Goal: Find contact information: Find contact information

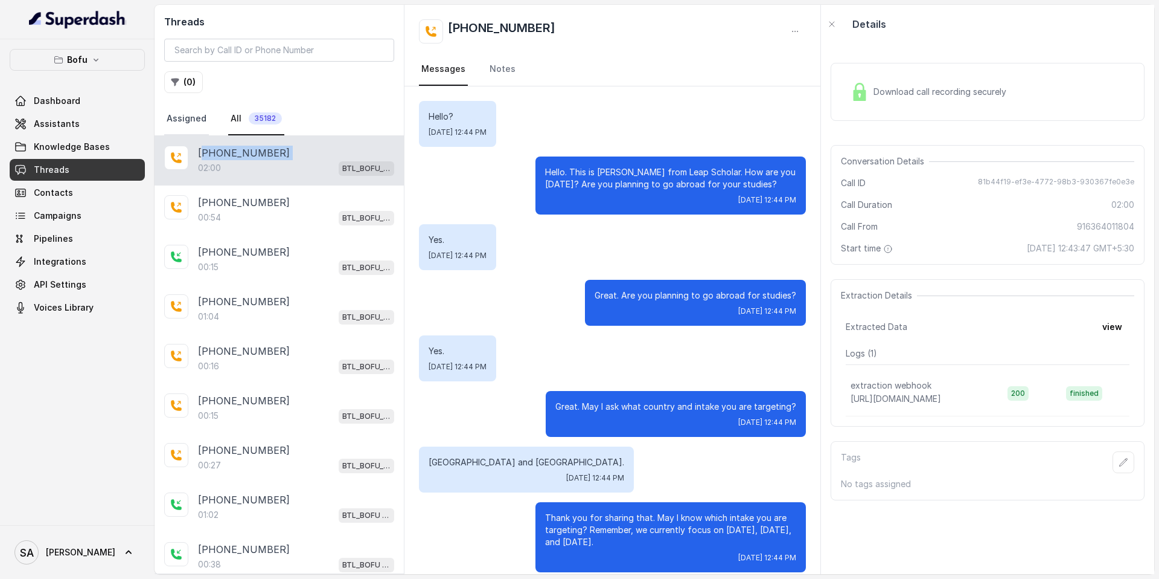
click at [194, 116] on link "Assigned" at bounding box center [186, 119] width 45 height 33
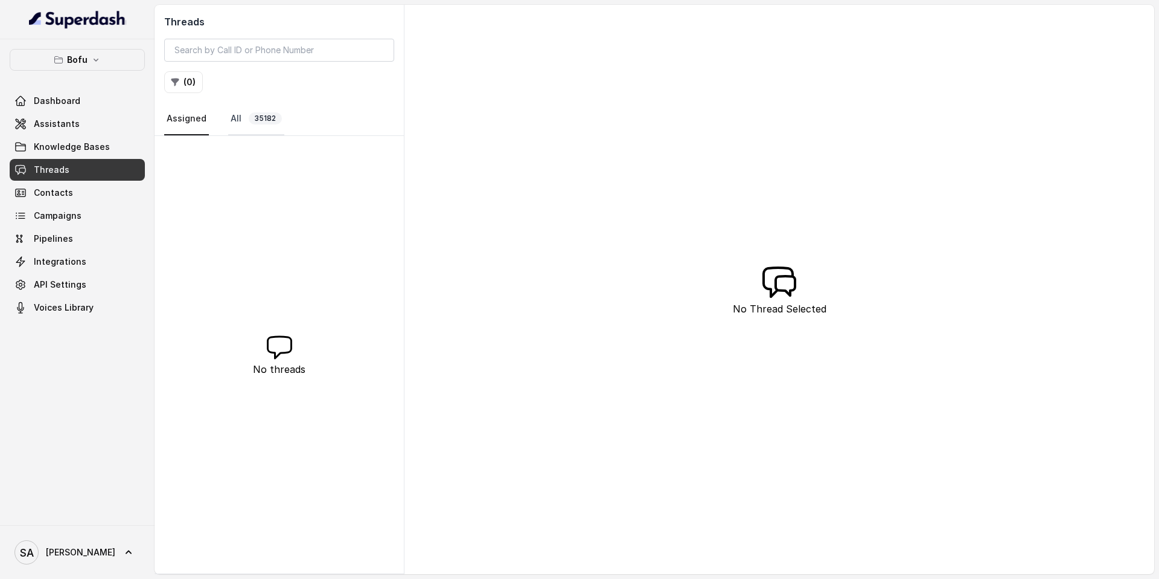
click at [264, 112] on link "All 35182" at bounding box center [256, 119] width 56 height 33
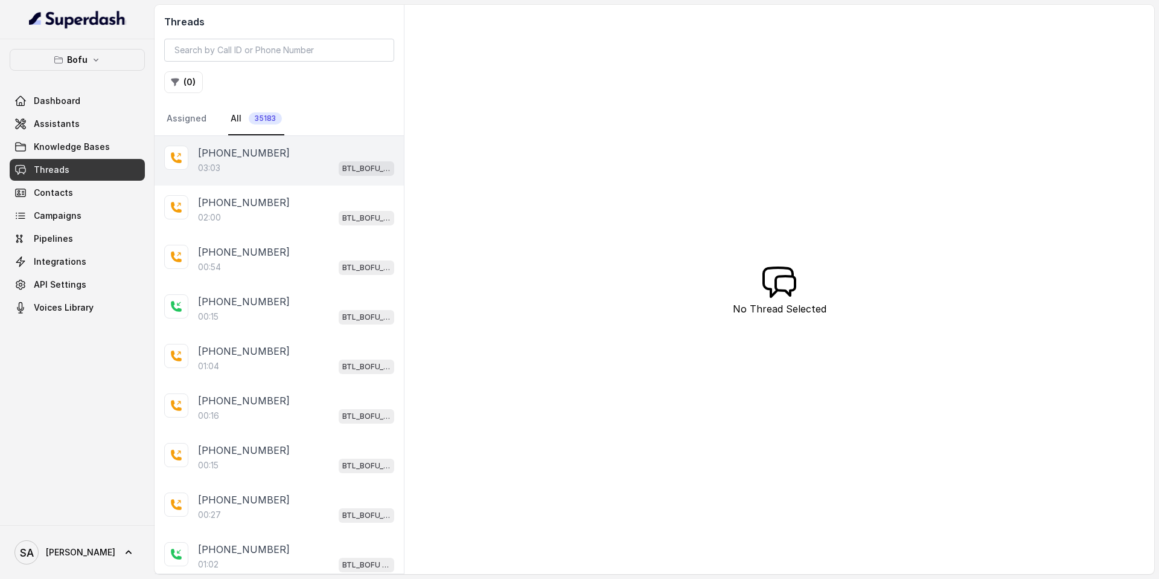
click at [242, 173] on div "03:03 BTL_BOFU_KOLKATA" at bounding box center [296, 168] width 196 height 16
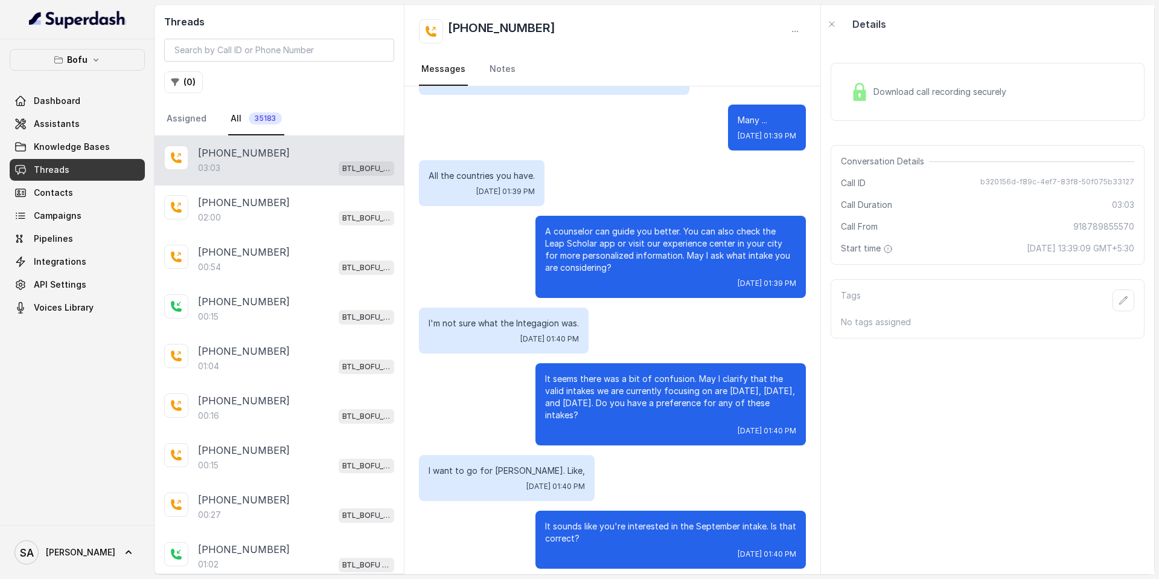
scroll to position [411, 0]
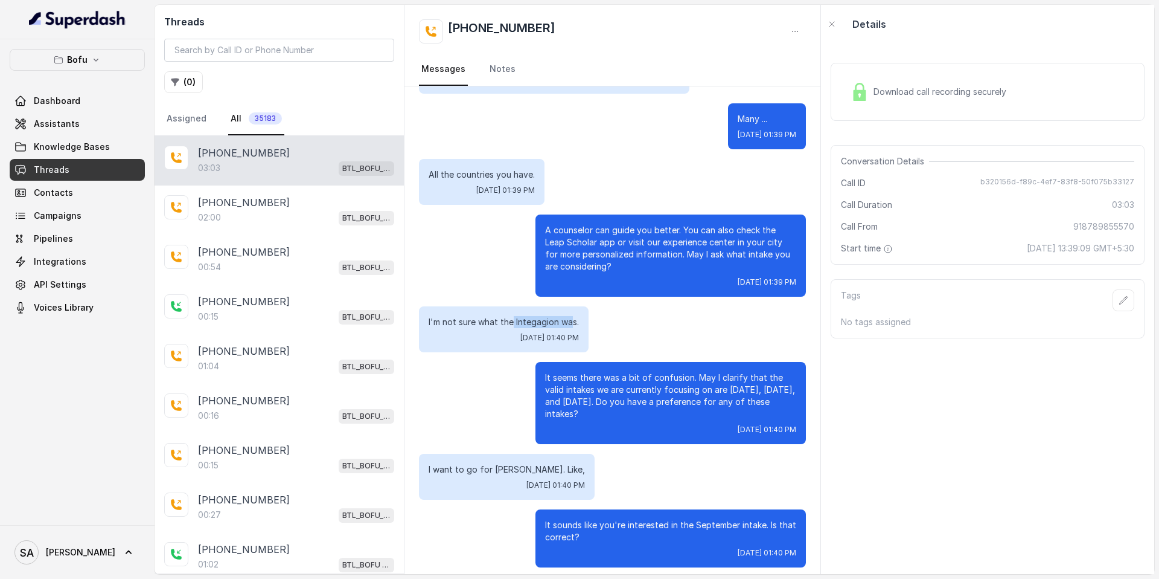
drag, startPoint x: 573, startPoint y: 321, endPoint x: 512, endPoint y: 325, distance: 61.2
click at [512, 325] on p "I'm not sure what the Integagion was." at bounding box center [504, 322] width 150 height 12
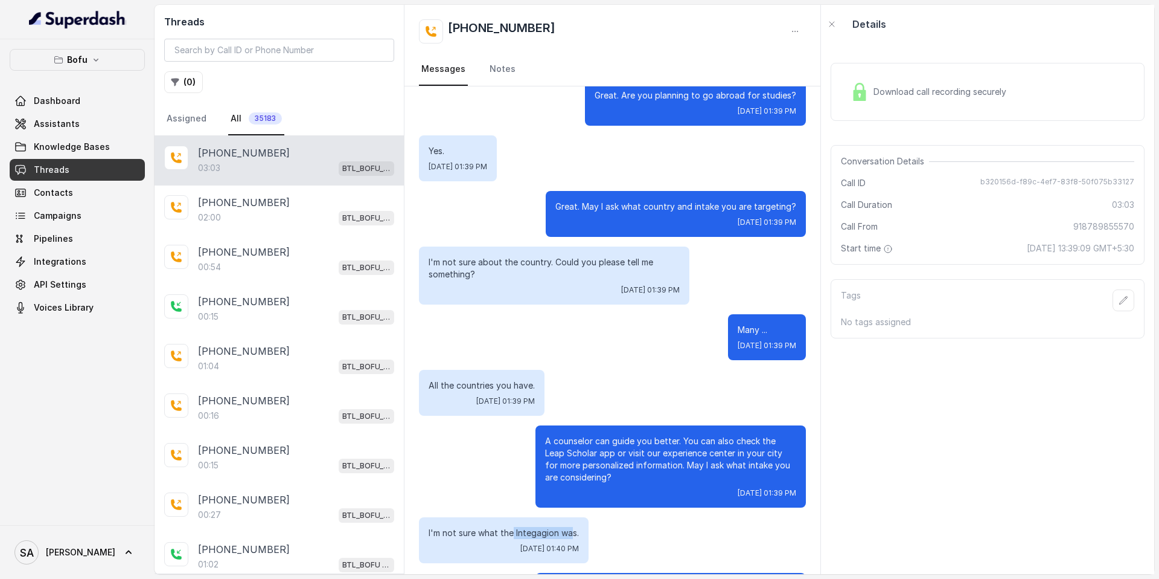
scroll to position [0, 0]
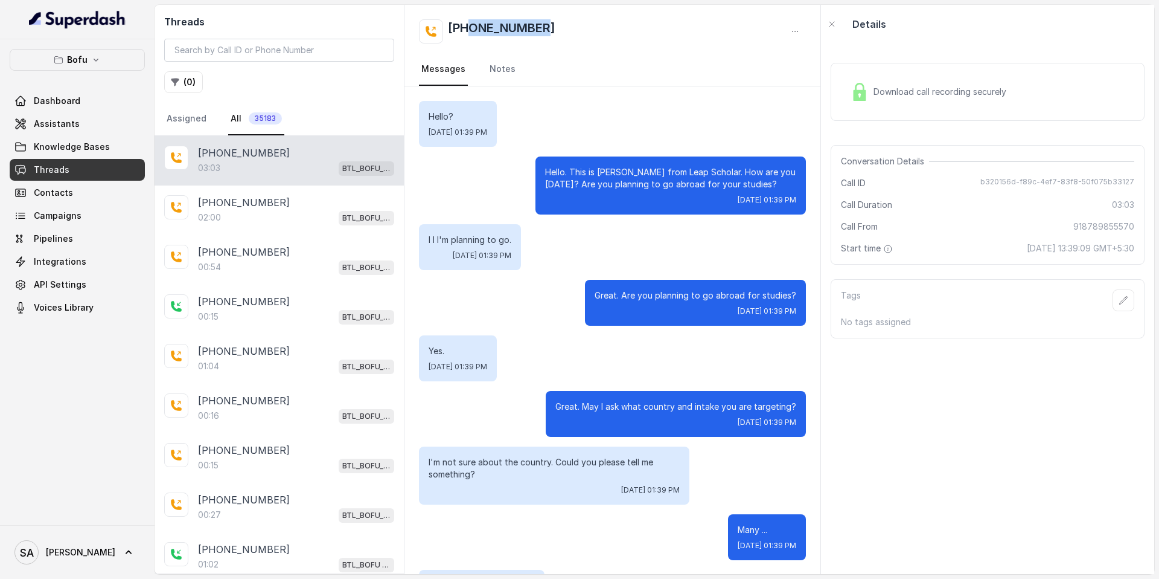
drag, startPoint x: 545, startPoint y: 25, endPoint x: 470, endPoint y: 28, distance: 75.0
click at [470, 28] on div "[PHONE_NUMBER]" at bounding box center [612, 31] width 387 height 24
copy h2 "8789855570"
click at [559, 28] on div "[PHONE_NUMBER]" at bounding box center [612, 31] width 387 height 24
drag, startPoint x: 559, startPoint y: 28, endPoint x: 459, endPoint y: 27, distance: 99.6
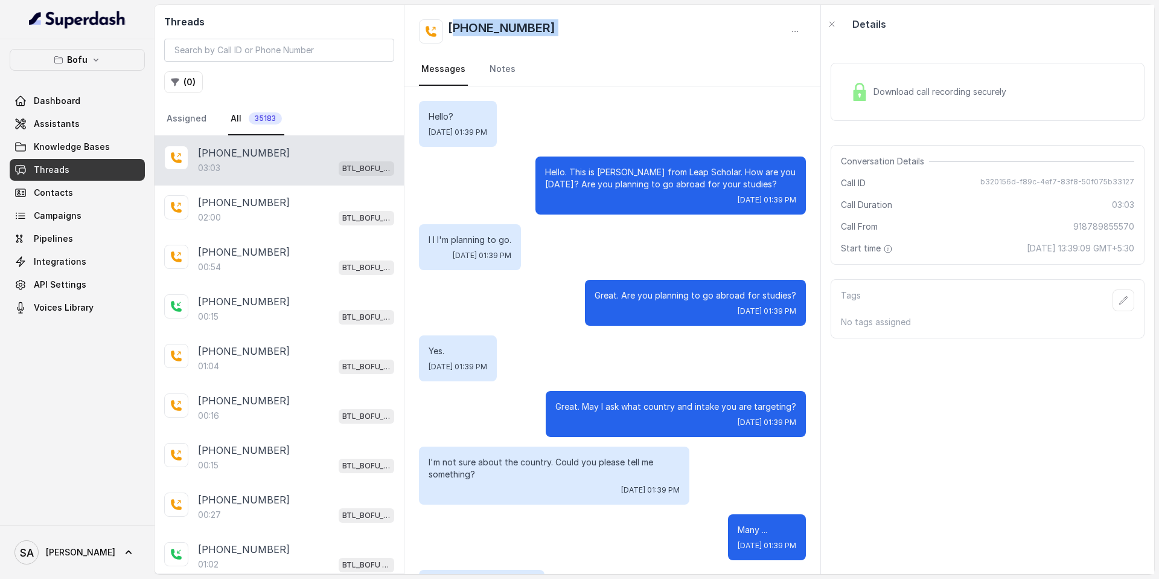
click at [459, 27] on div "[PHONE_NUMBER]" at bounding box center [612, 31] width 387 height 24
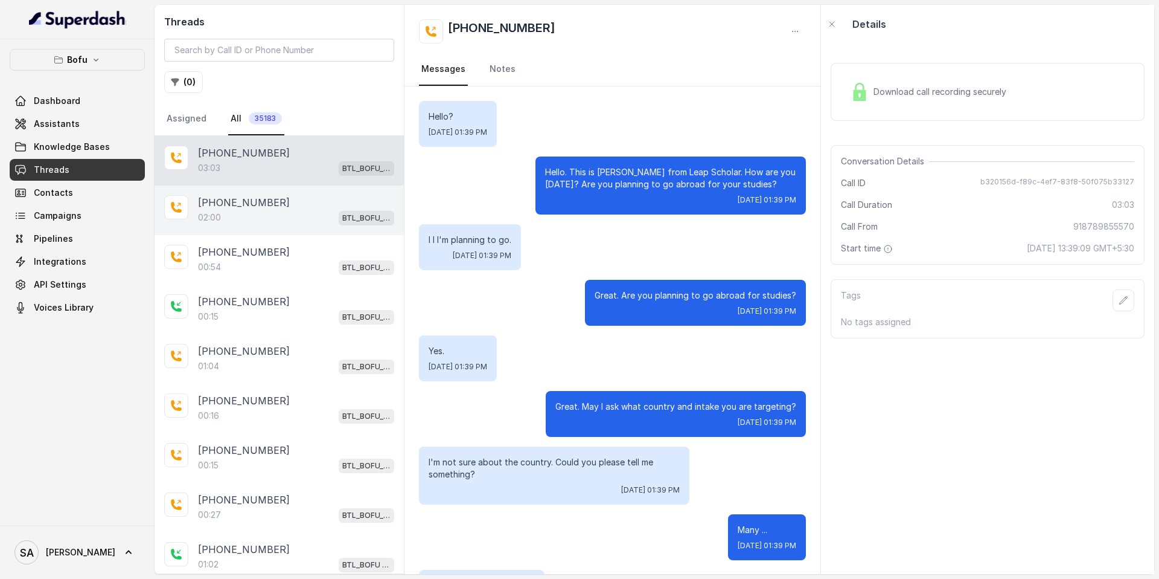
click at [222, 199] on p "[PHONE_NUMBER]" at bounding box center [244, 202] width 92 height 14
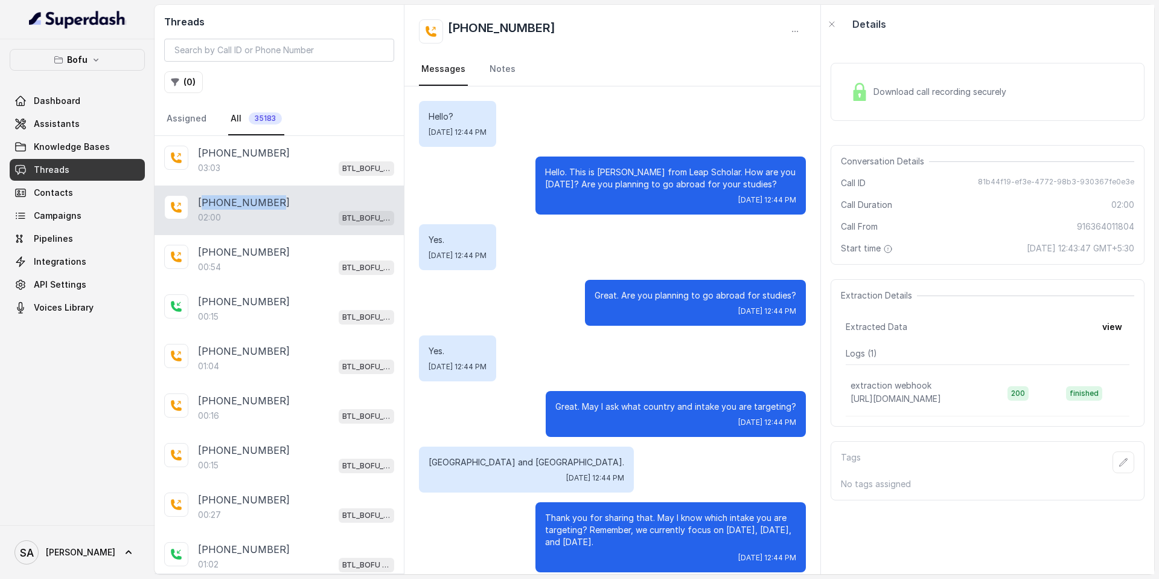
scroll to position [713, 0]
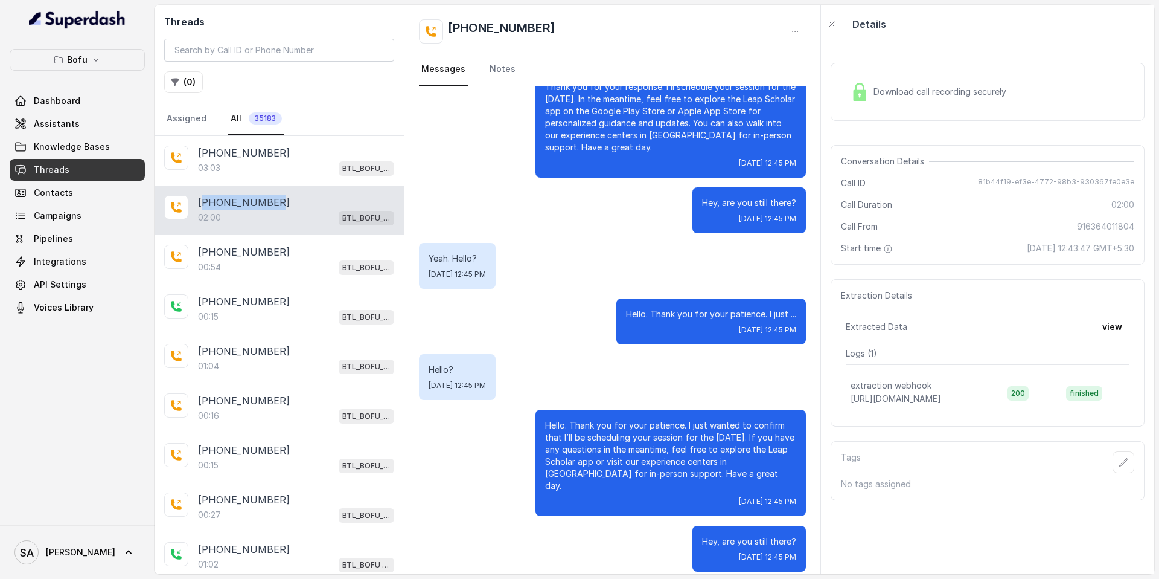
click at [222, 199] on p "[PHONE_NUMBER]" at bounding box center [244, 202] width 92 height 14
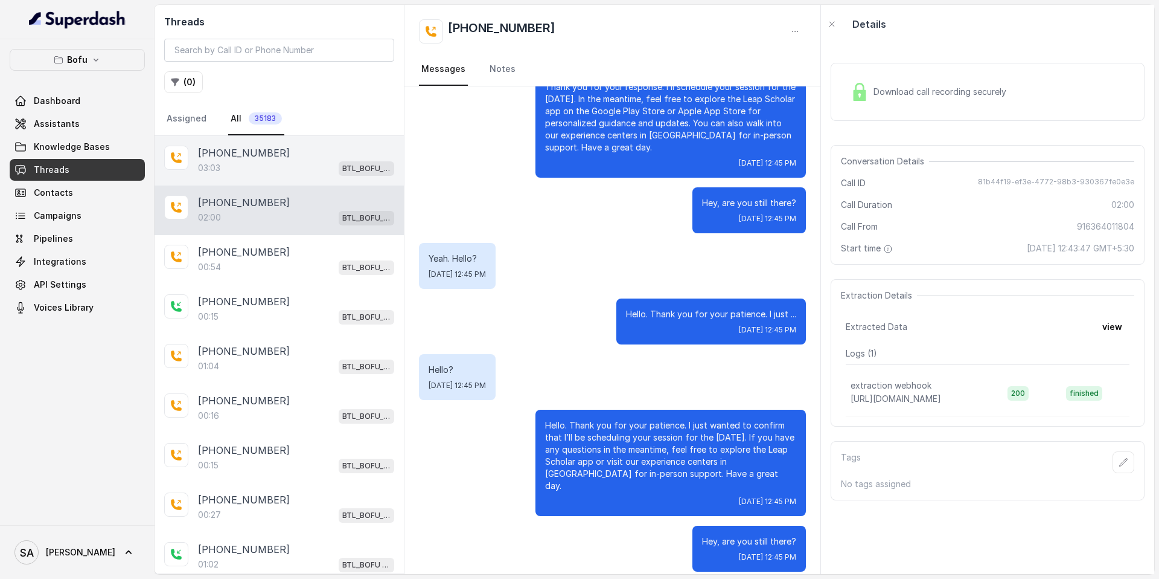
click at [228, 161] on div "03:03 BTL_BOFU_KOLKATA" at bounding box center [296, 168] width 196 height 16
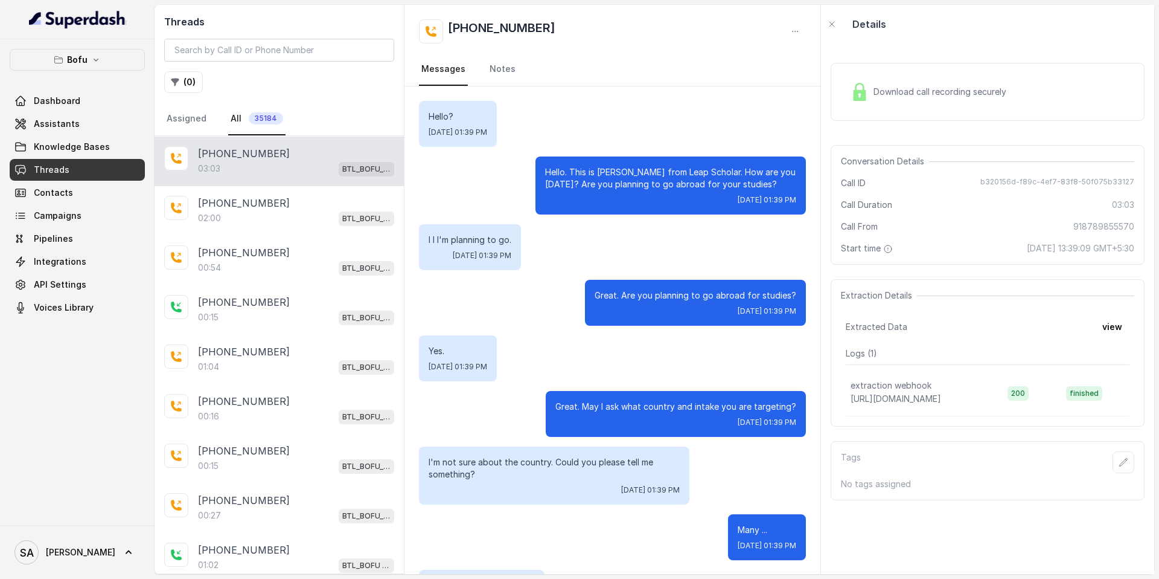
scroll to position [1457, 0]
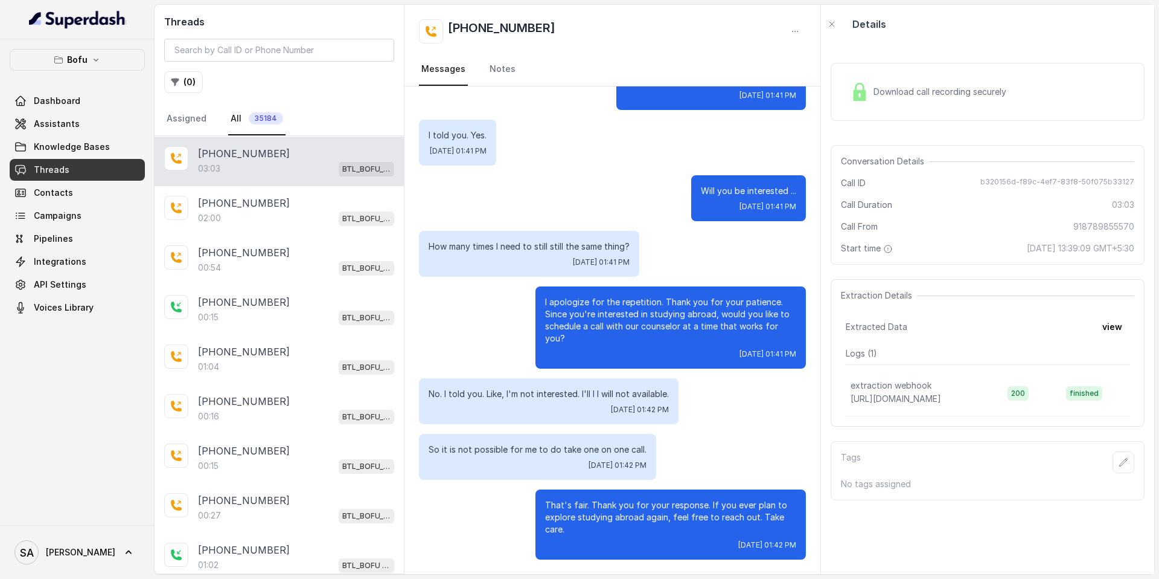
click at [226, 158] on p "[PHONE_NUMBER]" at bounding box center [244, 153] width 92 height 14
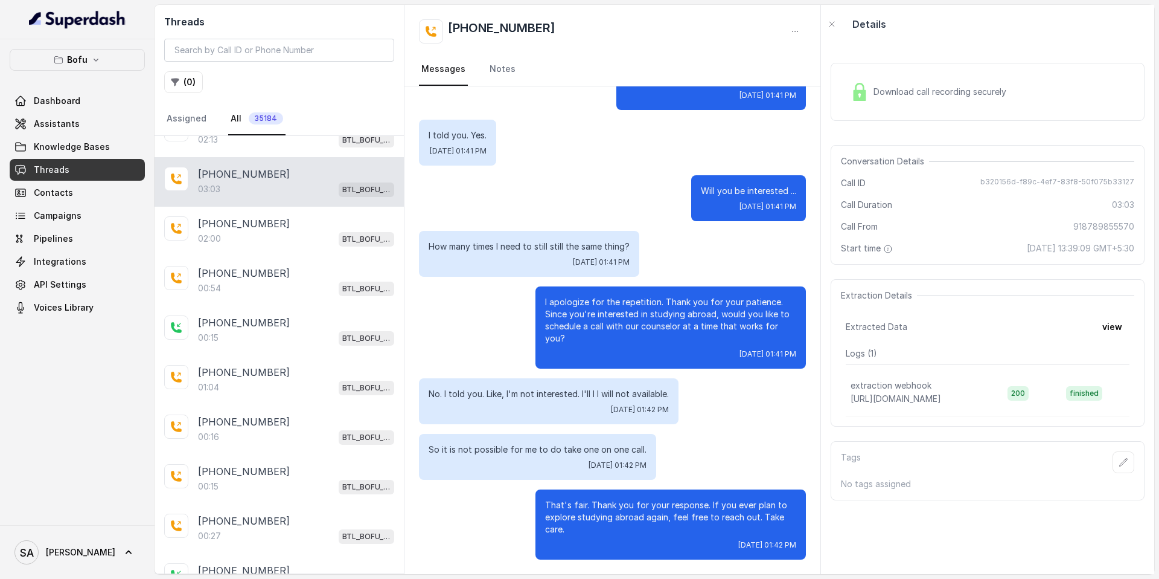
scroll to position [49, 0]
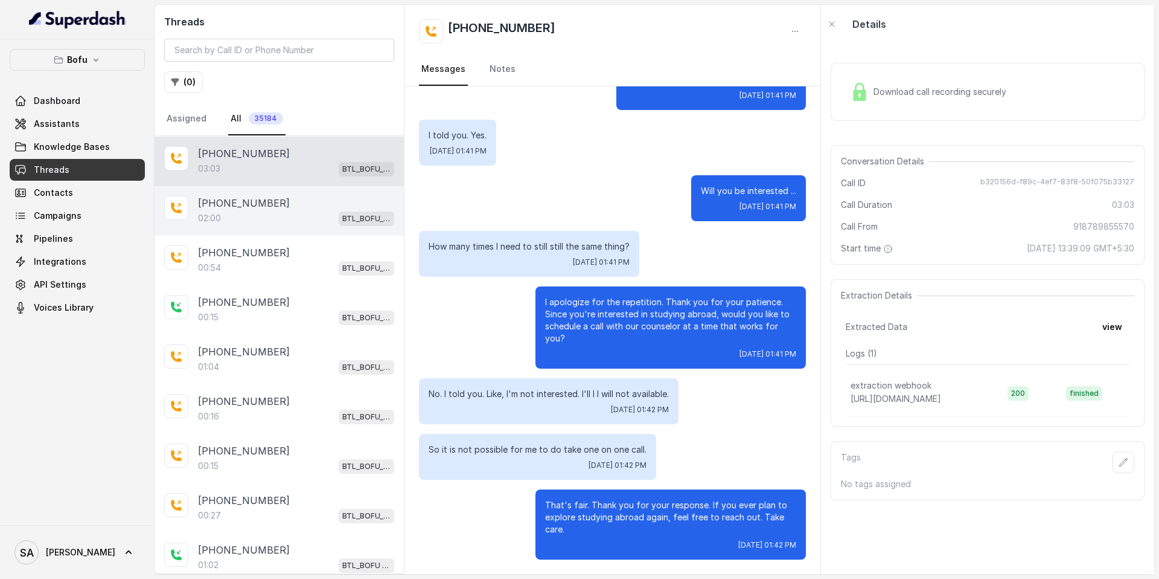
click at [243, 211] on div "02:00 BTL_BOFU_KOLKATA" at bounding box center [296, 218] width 196 height 16
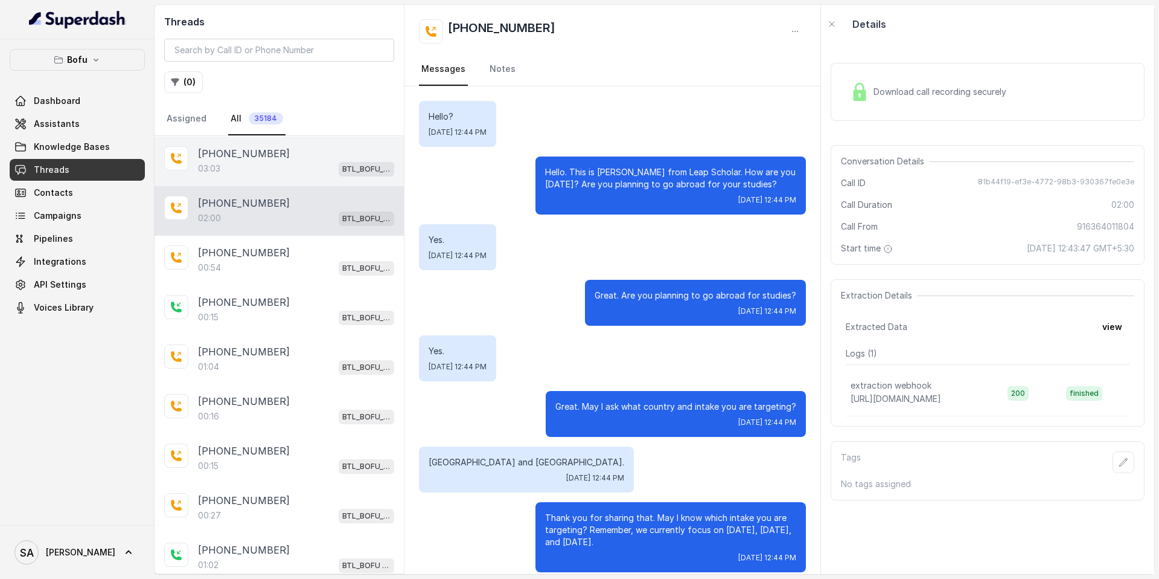
click at [261, 153] on p "[PHONE_NUMBER]" at bounding box center [244, 153] width 92 height 14
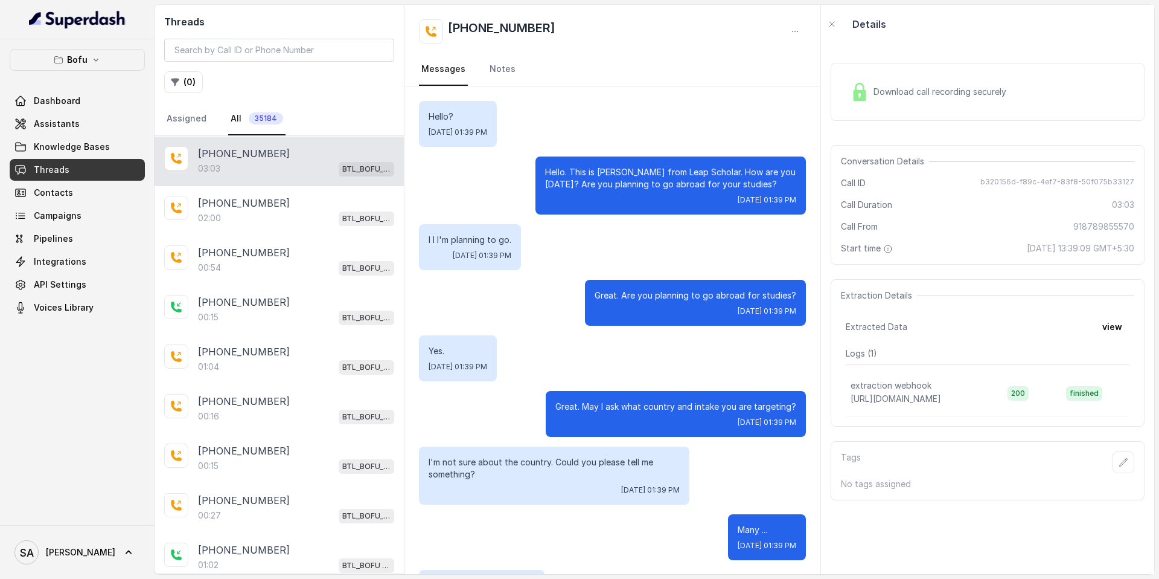
scroll to position [1457, 0]
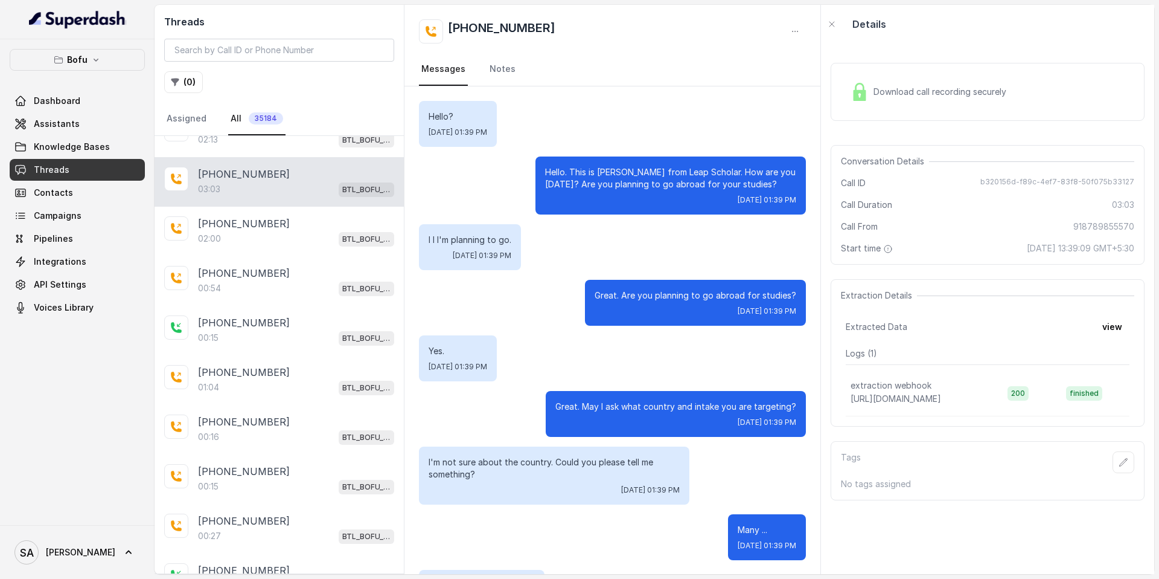
scroll to position [1457, 0]
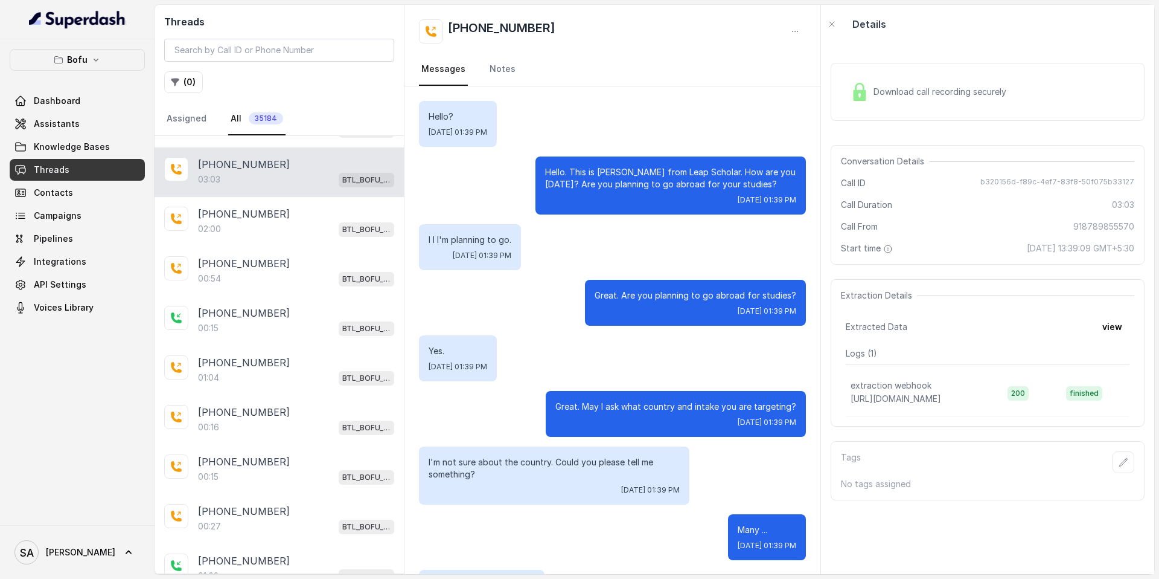
scroll to position [1457, 0]
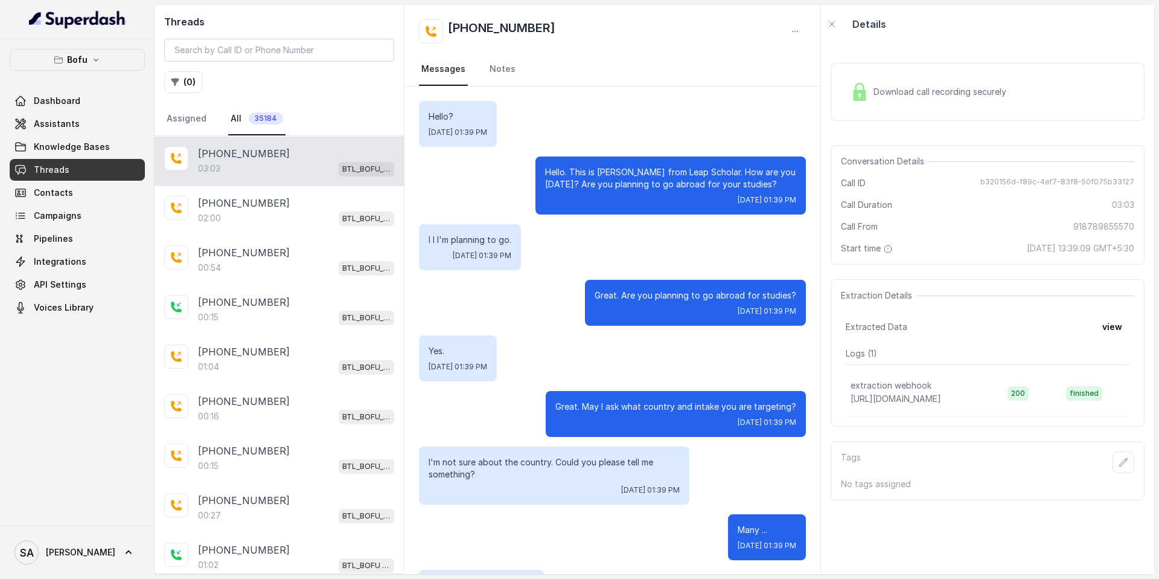
scroll to position [1457, 0]
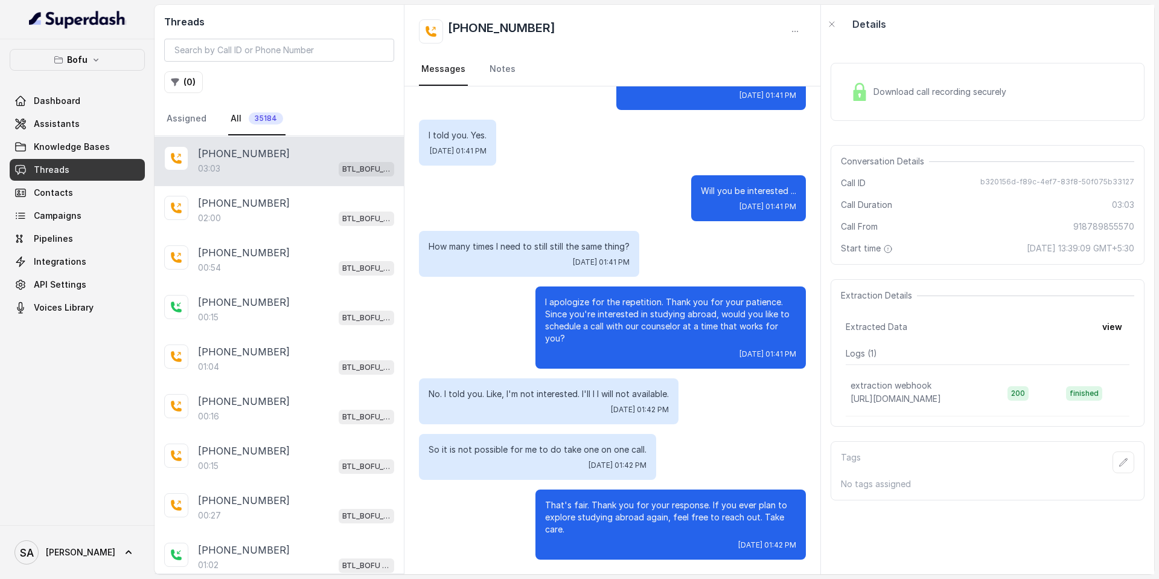
scroll to position [49, 0]
click at [50, 215] on span "Campaigns" at bounding box center [58, 216] width 48 height 12
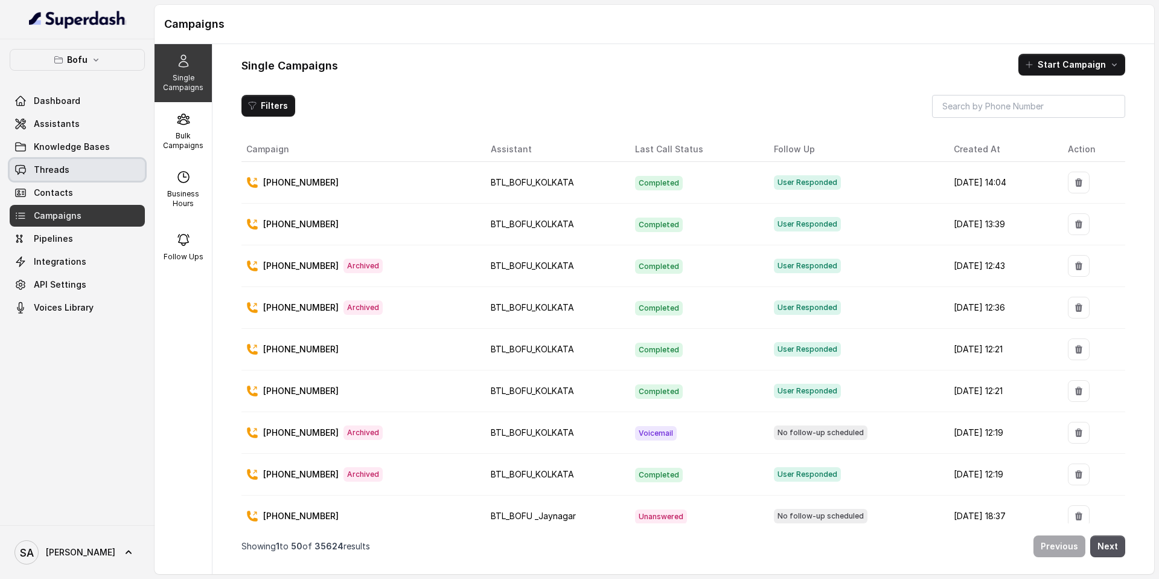
click at [45, 167] on span "Threads" at bounding box center [52, 170] width 36 height 12
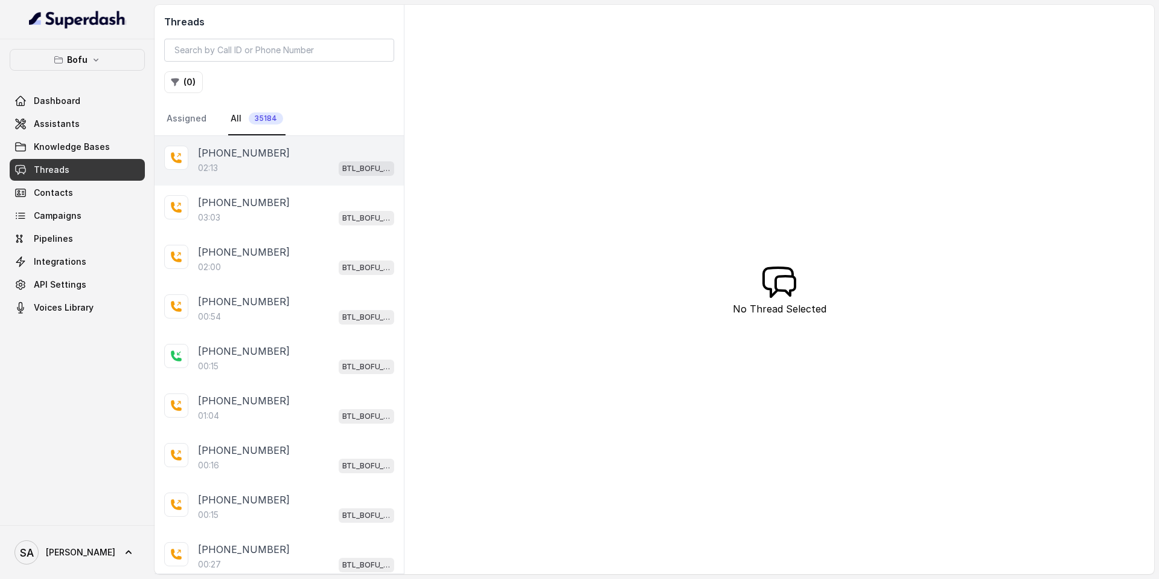
click at [254, 158] on p "[PHONE_NUMBER]" at bounding box center [244, 153] width 92 height 14
